Goal: Answer question/provide support

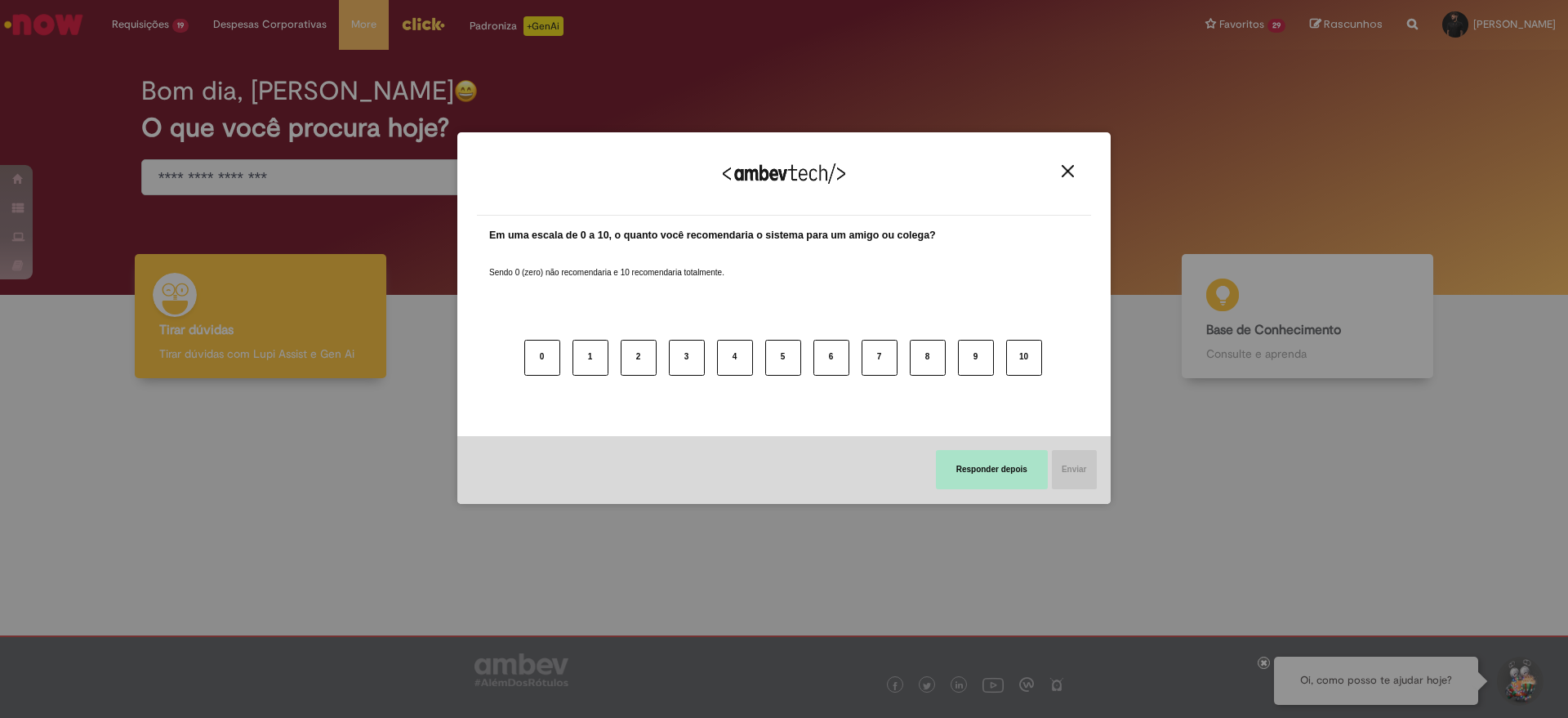
click at [1032, 471] on button "Responder depois" at bounding box center [991, 470] width 112 height 39
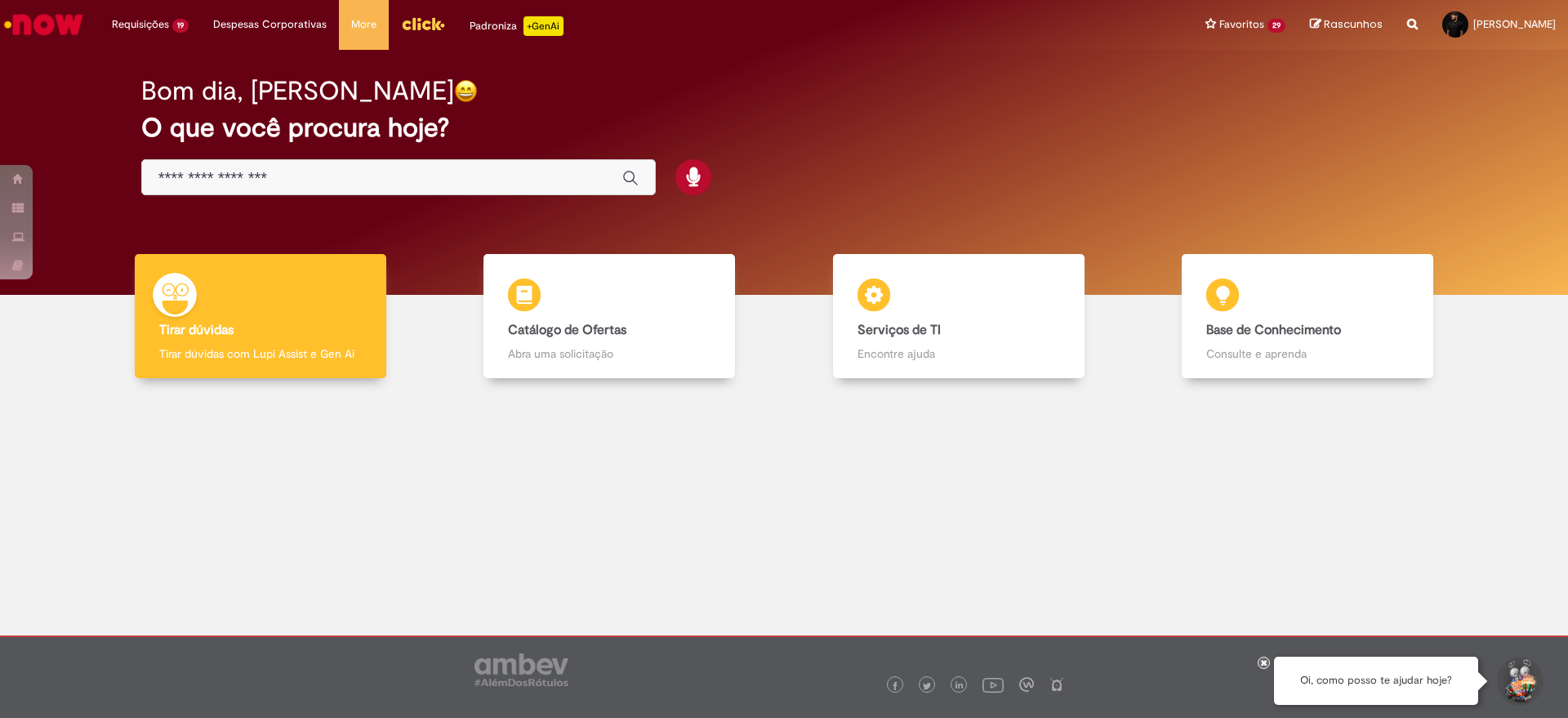
click at [1261, 660] on icon at bounding box center [1264, 662] width 7 height 8
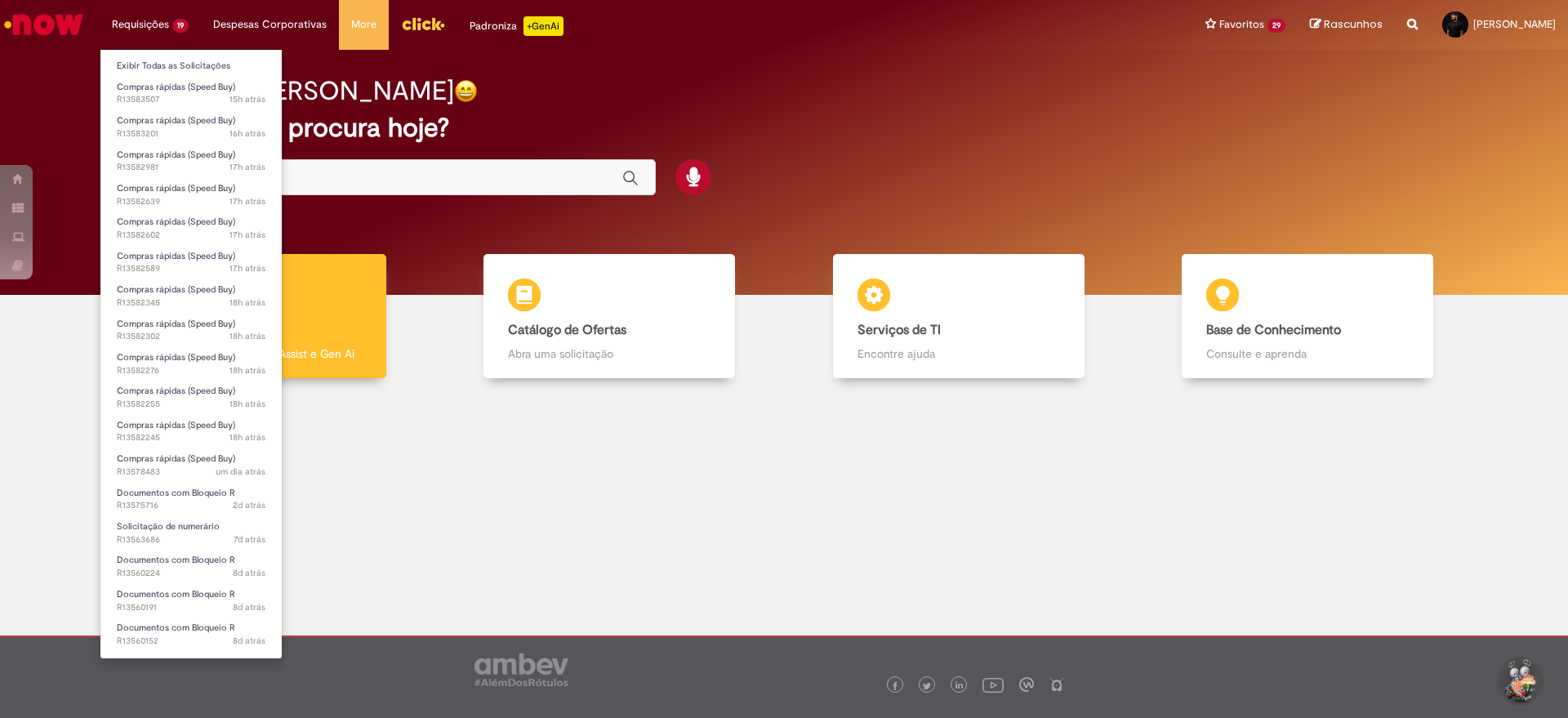
click at [147, 56] on li "Exibir Todas as Solicitações" at bounding box center [191, 64] width 181 height 21
click at [148, 61] on link "Exibir Todas as Solicitações" at bounding box center [191, 66] width 181 height 18
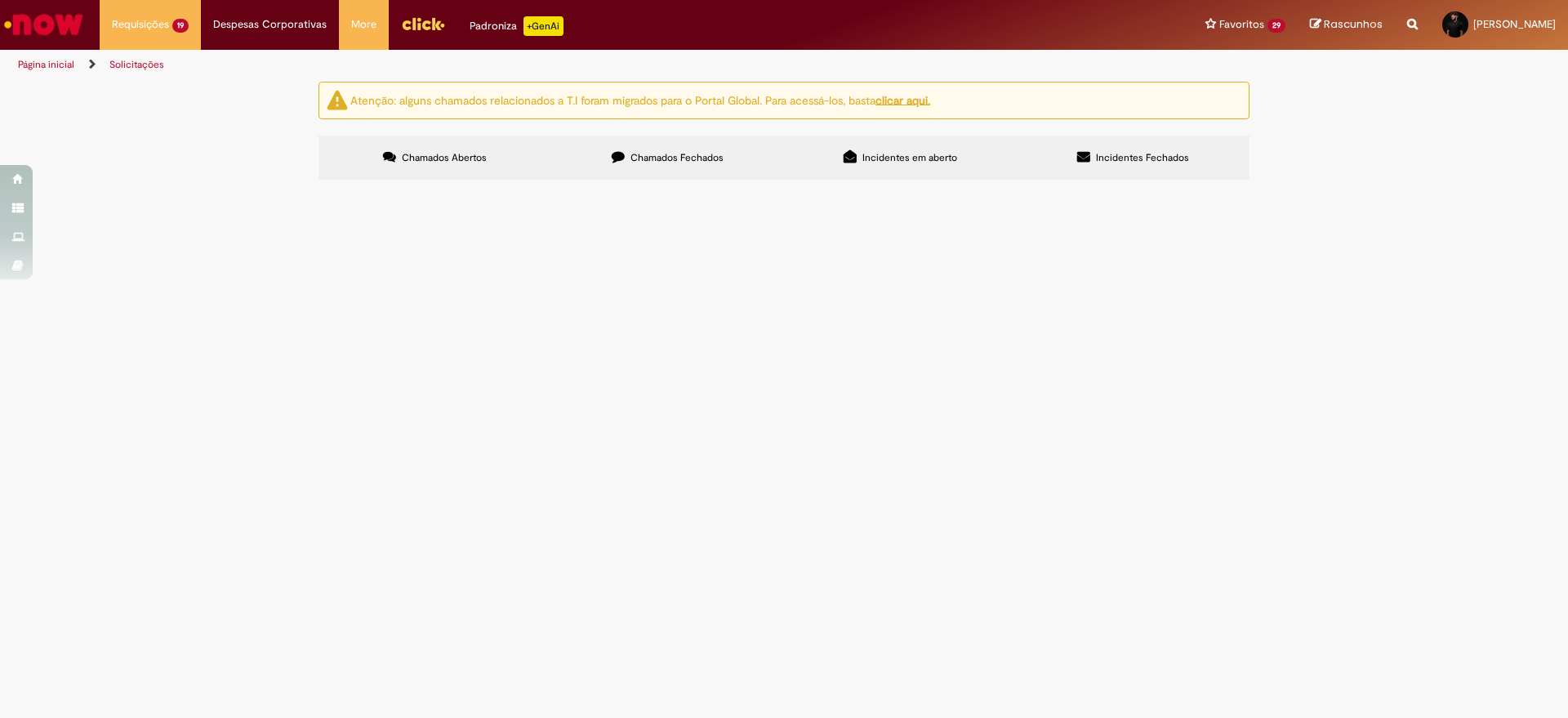
scroll to position [104, 0]
click at [0, 0] on span "Compras rápidas (Speed Buy)" at bounding box center [0, 0] width 0 height 0
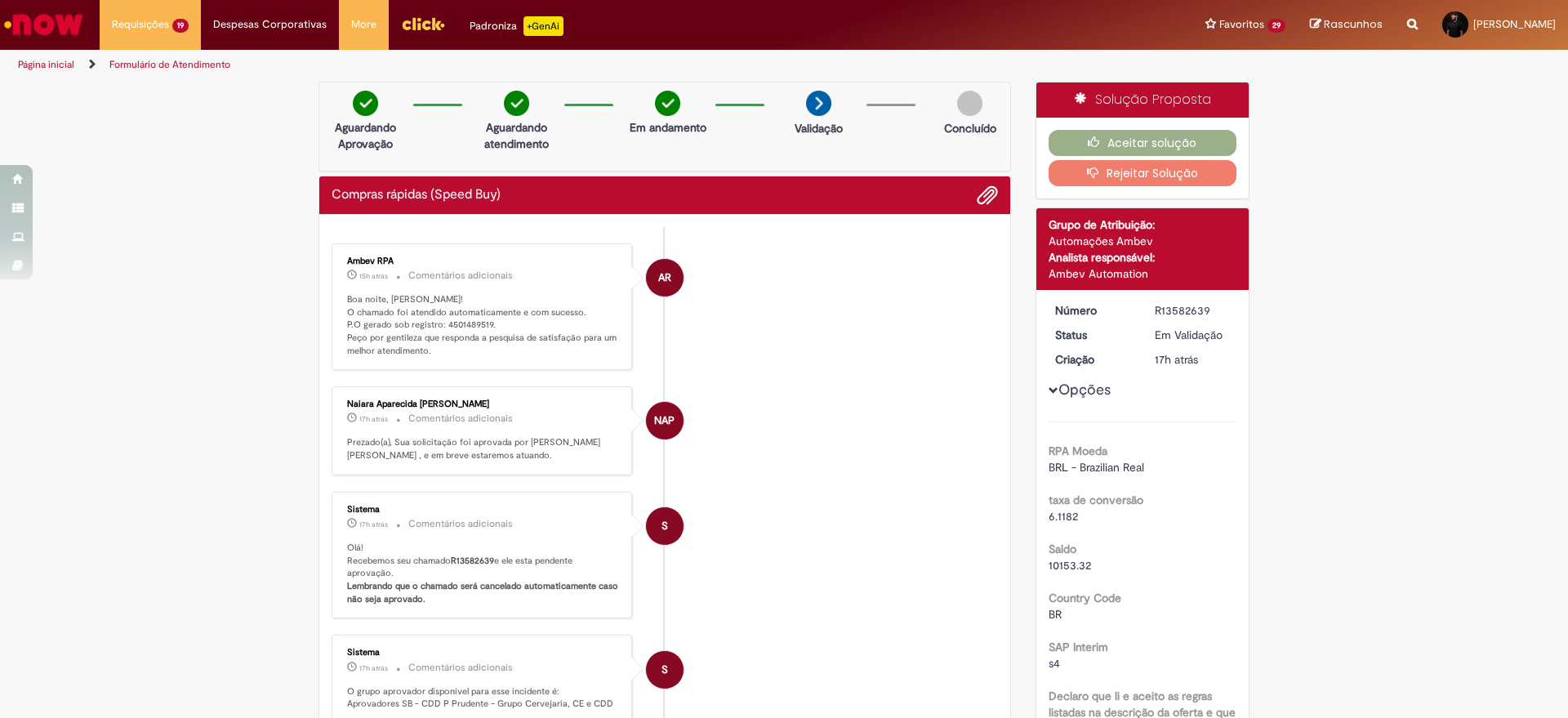
click at [462, 230] on ul "AR Ambev RPA 15h atrás 15 horas atrás Comentários adicionais Boa noite, [PERSON…" at bounding box center [665, 610] width 666 height 767
click at [469, 319] on p "Boa noite, [PERSON_NAME]! O chamado foi atendido automaticamente e com sucesso.…" at bounding box center [482, 326] width 272 height 64
click at [837, 326] on li "AR Ambev RPA 15h atrás 15 horas atrás Comentários adicionais Boa noite, [PERSON…" at bounding box center [665, 306] width 666 height 128
click at [453, 327] on p "Boa noite, [PERSON_NAME]! O chamado foi atendido automaticamente e com sucesso.…" at bounding box center [482, 326] width 272 height 64
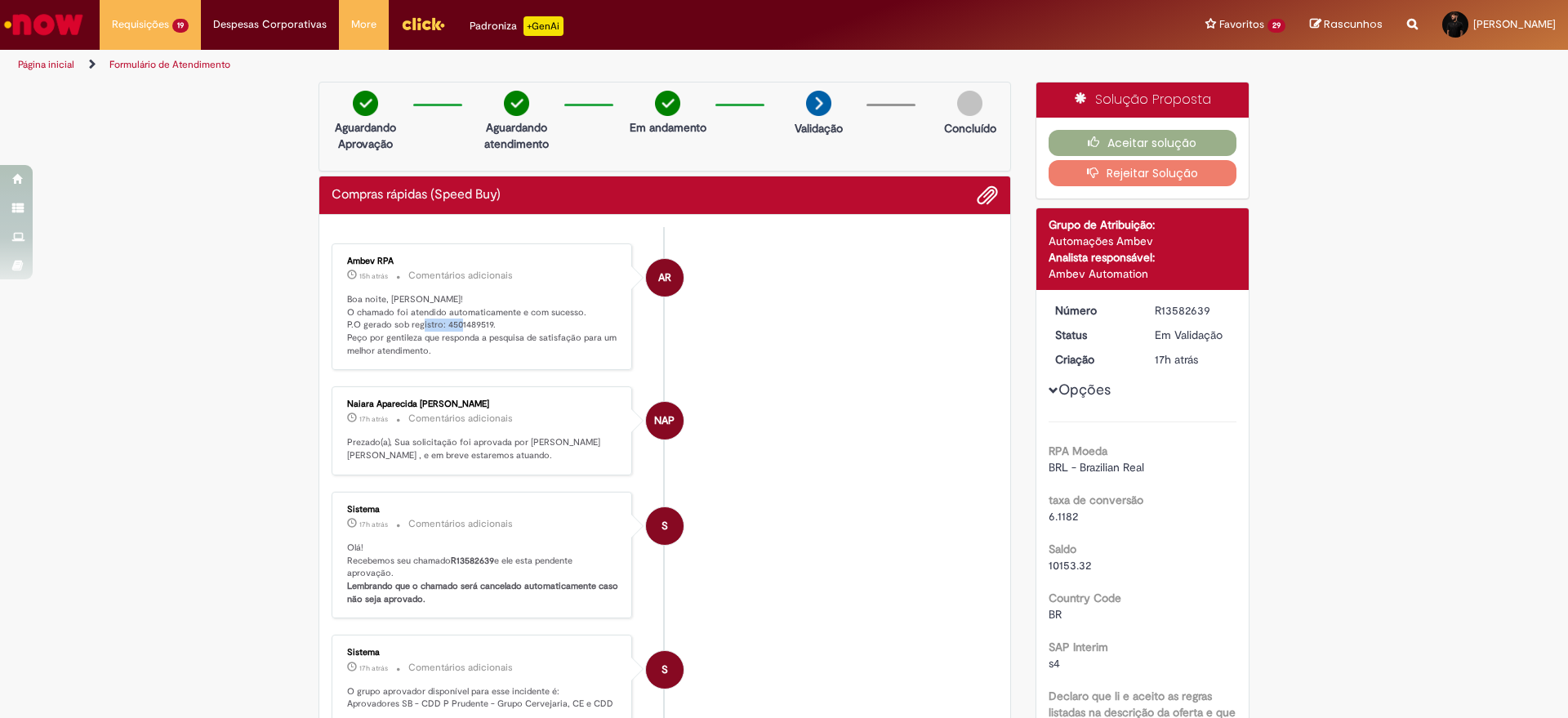
click at [453, 327] on p "Boa noite, [PERSON_NAME]! O chamado foi atendido automaticamente e com sucesso.…" at bounding box center [482, 326] width 272 height 64
copy p "4501489519"
click at [806, 332] on li "AR Ambev RPA 15h atrás 15 horas atrás Comentários adicionais Boa noite, [PERSON…" at bounding box center [665, 306] width 666 height 128
click at [1119, 143] on button "Aceitar solução" at bounding box center [1142, 143] width 188 height 26
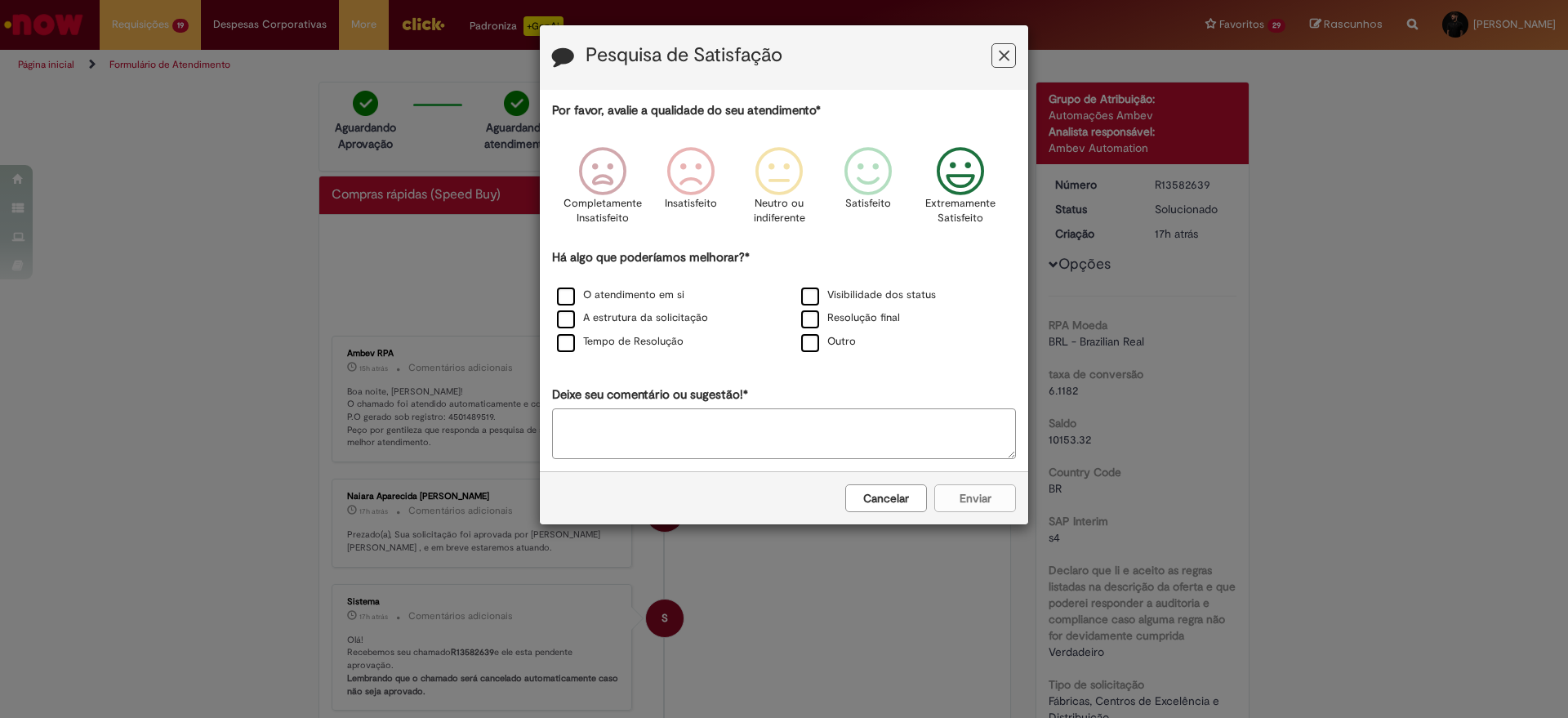
click at [973, 174] on icon "Feedback" at bounding box center [961, 171] width 62 height 49
click at [566, 298] on label "O atendimento em si" at bounding box center [620, 295] width 128 height 16
click at [565, 319] on label "A estrutura da solicitação" at bounding box center [633, 319] width 151 height 16
click at [563, 346] on label "Tempo de Resolução" at bounding box center [620, 342] width 127 height 16
click at [811, 295] on label "Visibilidade dos status" at bounding box center [868, 295] width 134 height 16
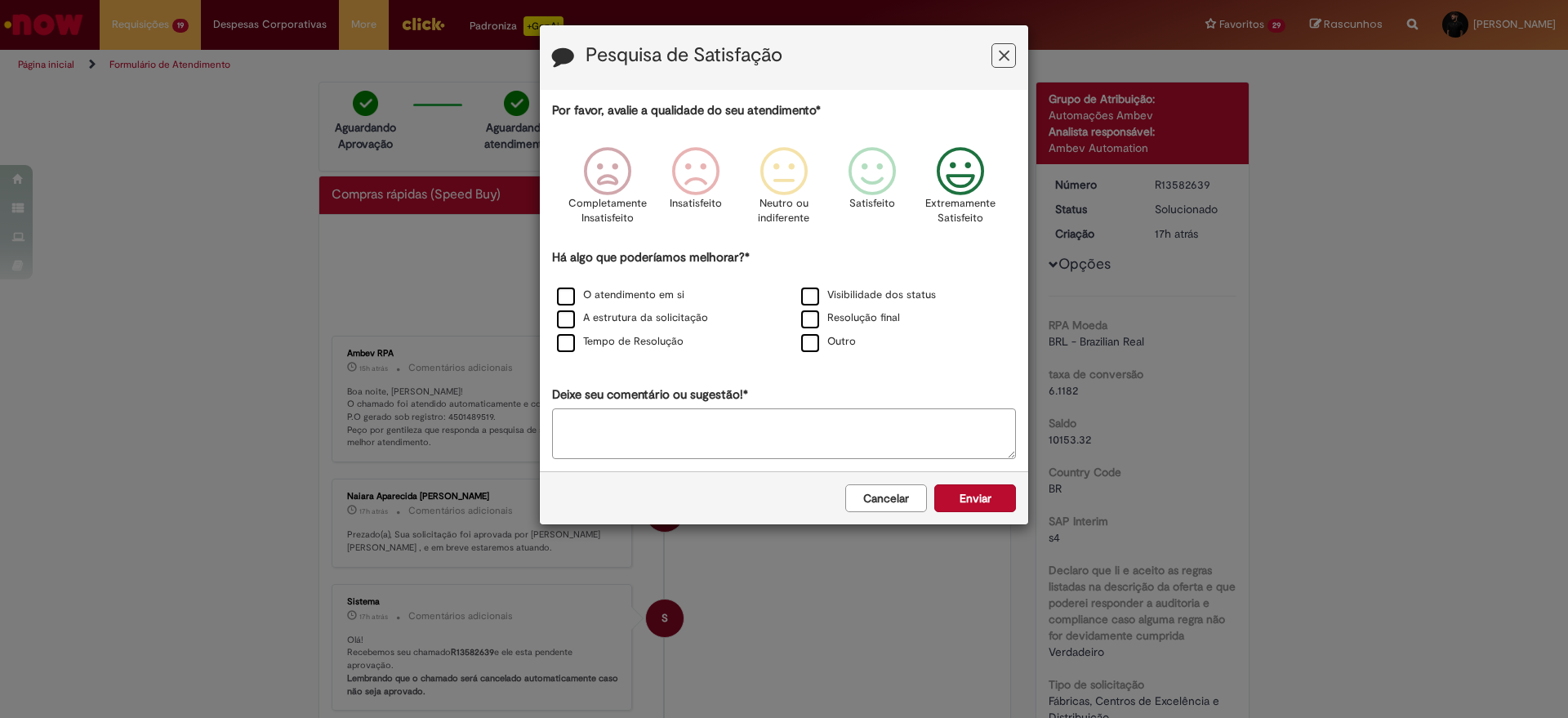
click at [810, 308] on div "Resolução final" at bounding box center [905, 319] width 244 height 23
click at [810, 312] on label "Resolução final" at bounding box center [850, 319] width 99 height 16
click at [961, 504] on button "Enviar" at bounding box center [975, 498] width 82 height 28
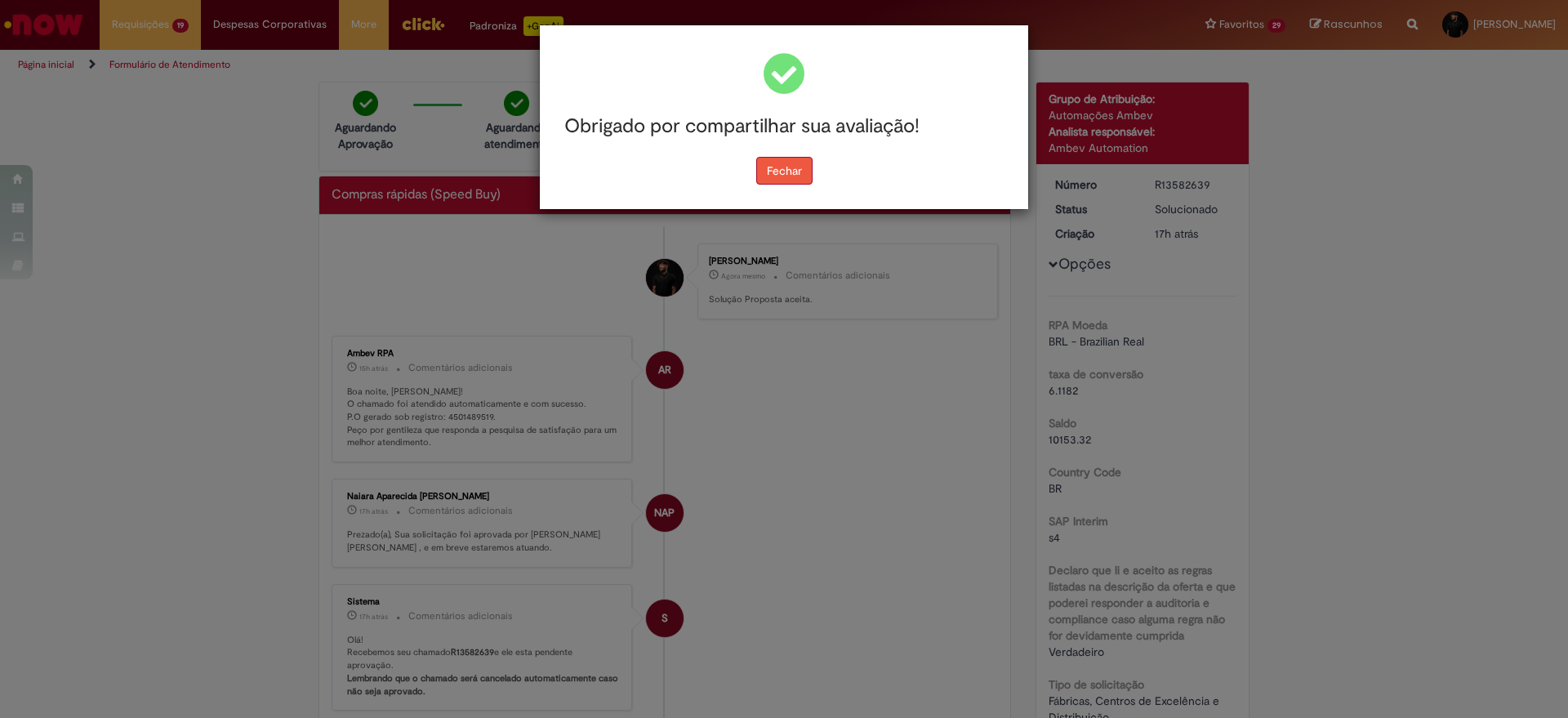
click at [781, 182] on button "Fechar" at bounding box center [784, 171] width 56 height 28
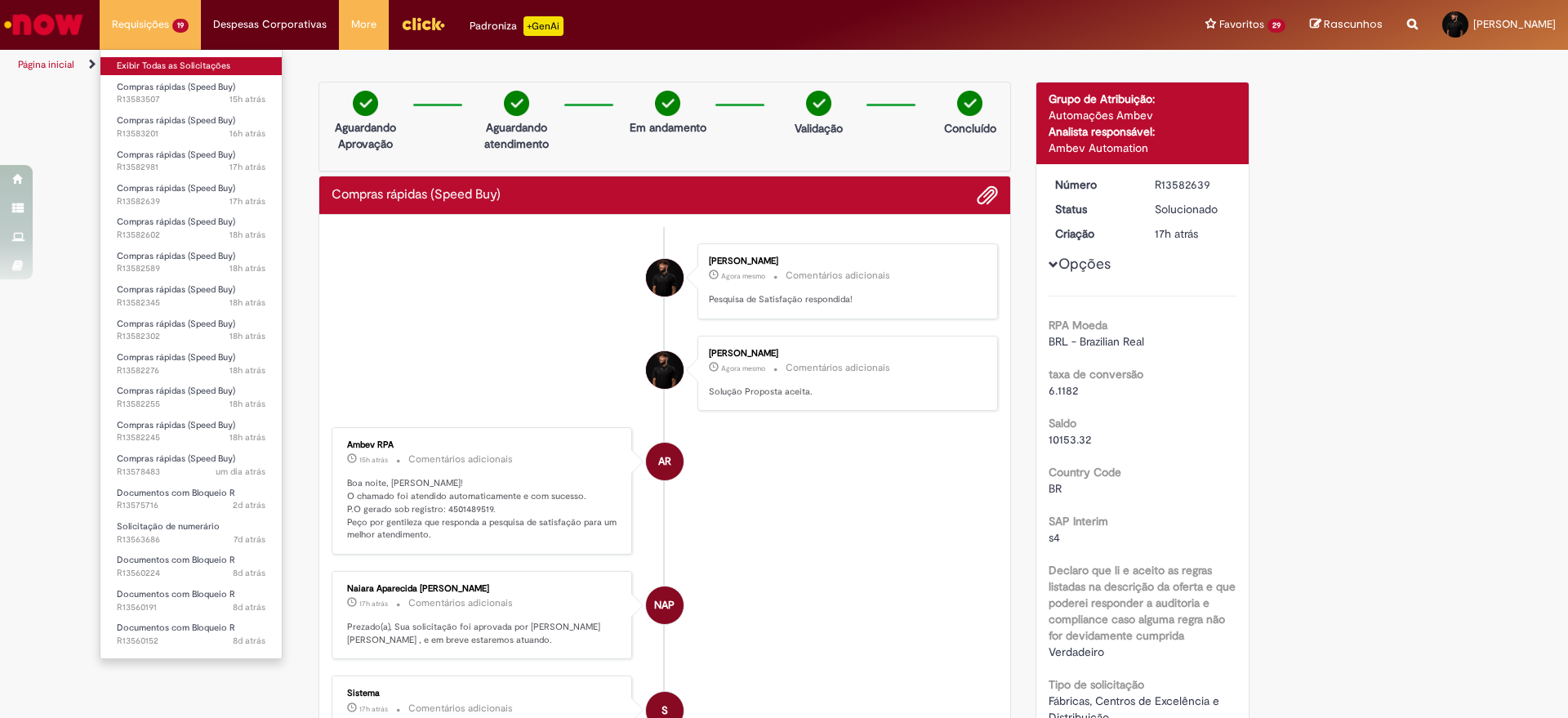
click at [154, 60] on link "Exibir Todas as Solicitações" at bounding box center [191, 66] width 181 height 18
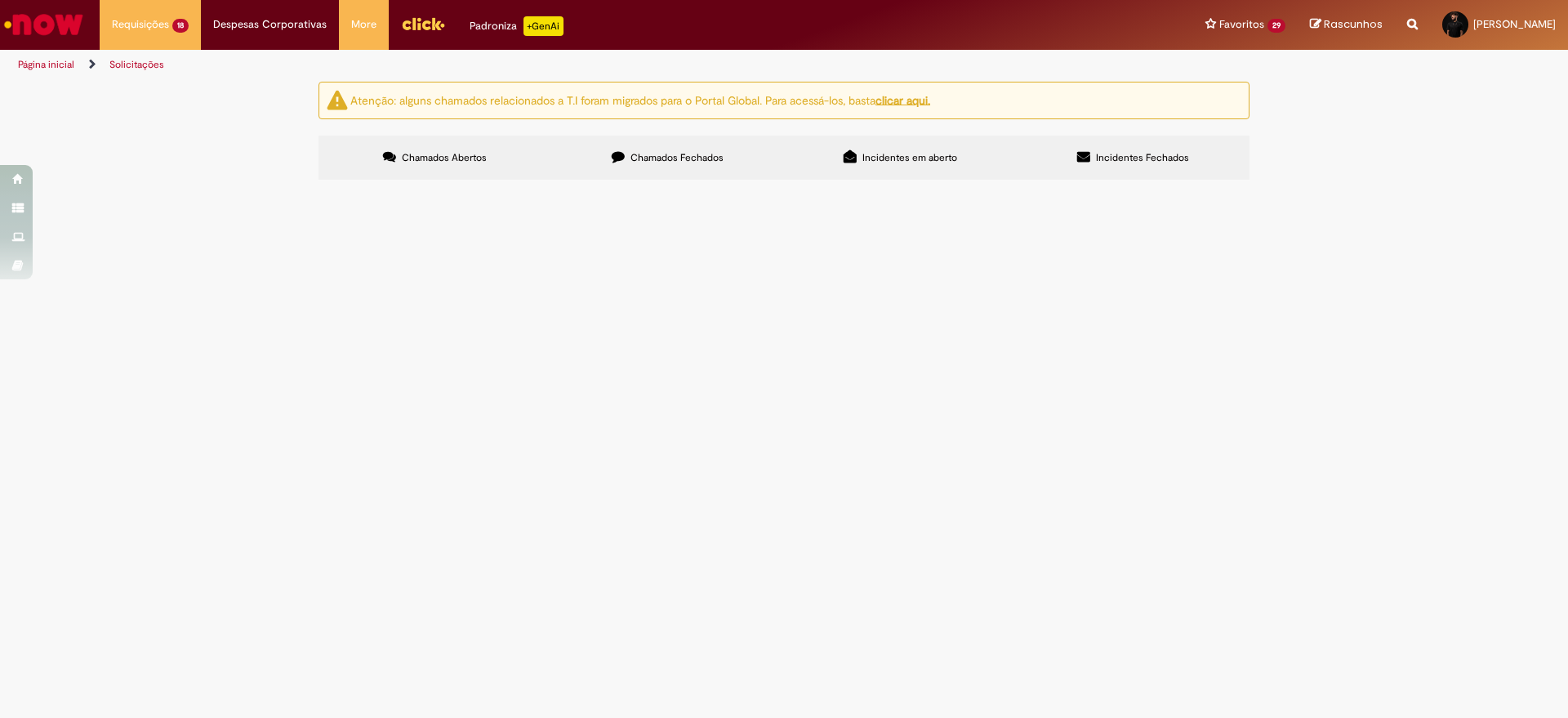
click at [89, 185] on div "Atenção: alguns chamados relacionados a T.I foram migrados para o Portal Global…" at bounding box center [784, 133] width 1568 height 103
